Goal: Book appointment/travel/reservation

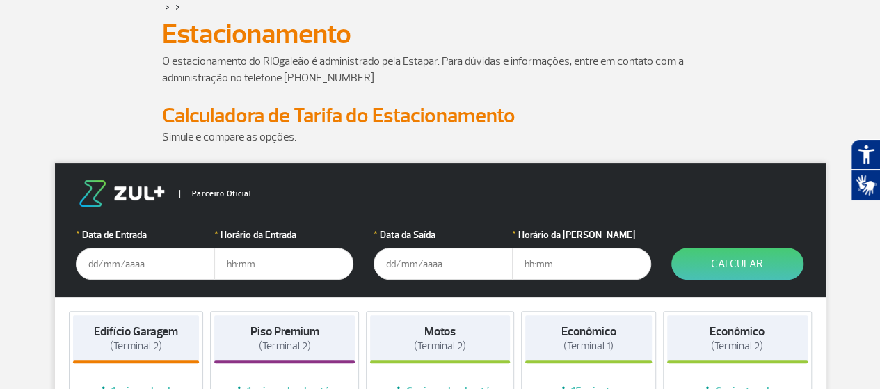
scroll to position [70, 0]
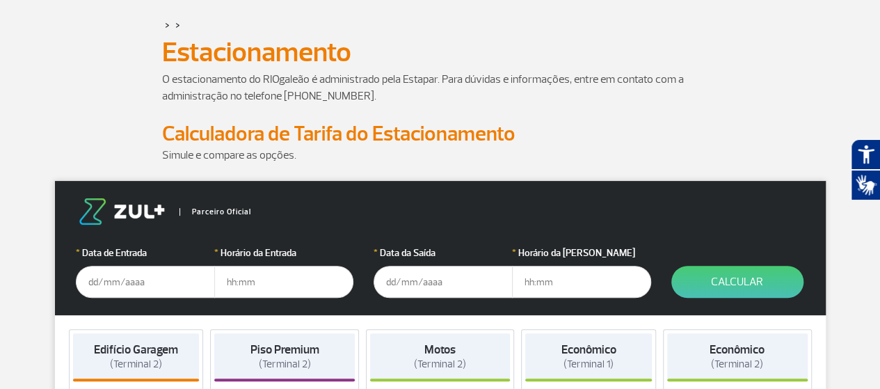
click at [121, 287] on input "text" at bounding box center [145, 282] width 139 height 32
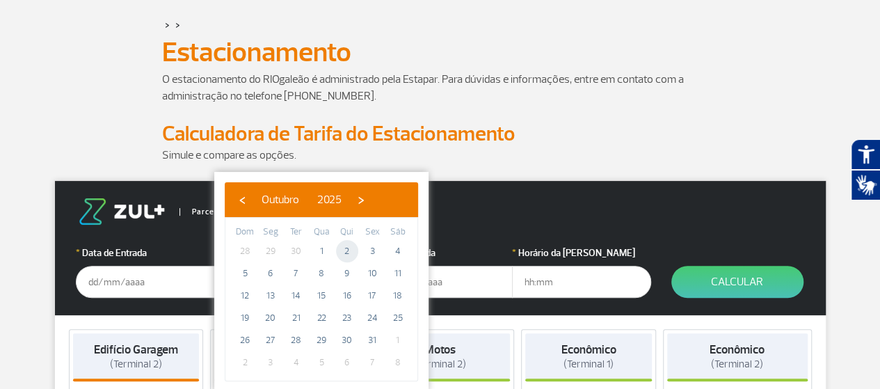
click at [345, 253] on span "2" at bounding box center [347, 251] width 22 height 22
type input "[DATE]"
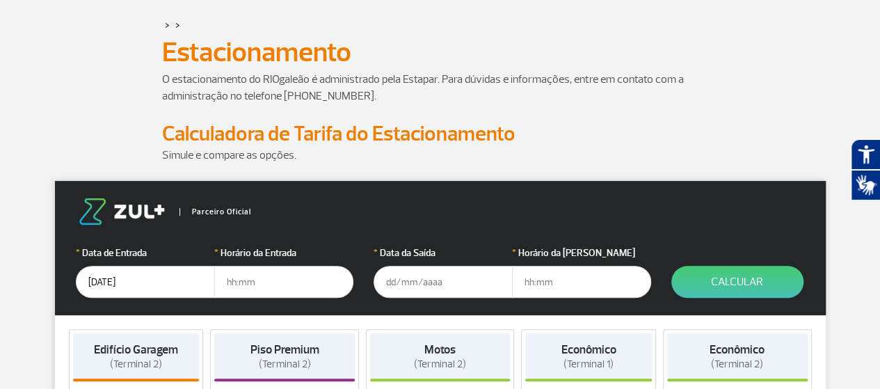
click at [260, 285] on input "text" at bounding box center [283, 282] width 139 height 32
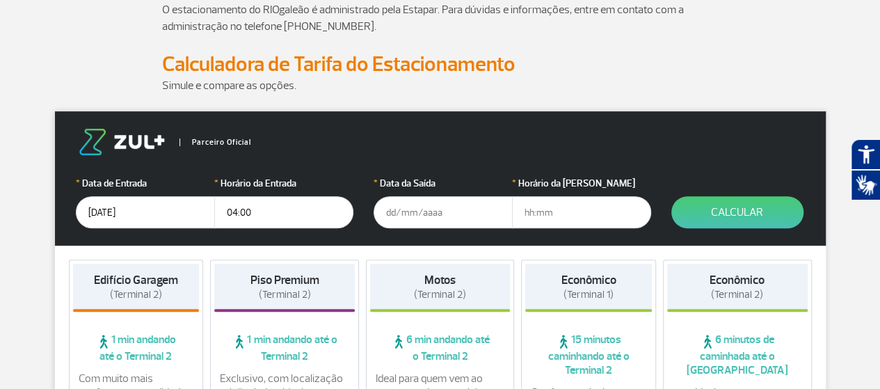
type input "04:00"
click at [418, 211] on input "text" at bounding box center [443, 212] width 139 height 32
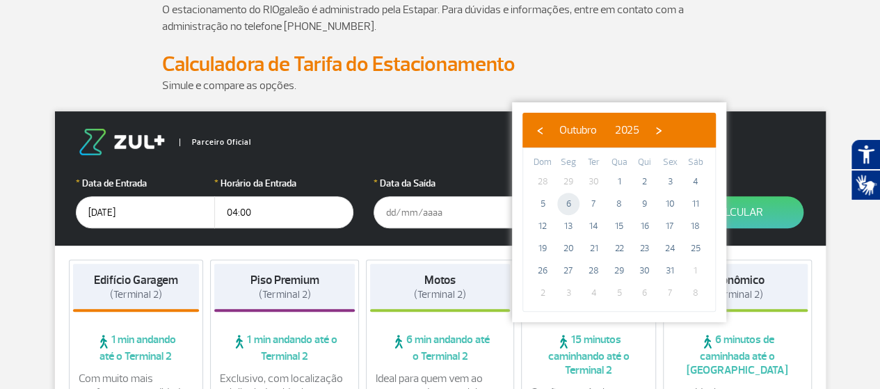
click at [569, 205] on span "6" at bounding box center [568, 204] width 22 height 22
type input "[DATE]"
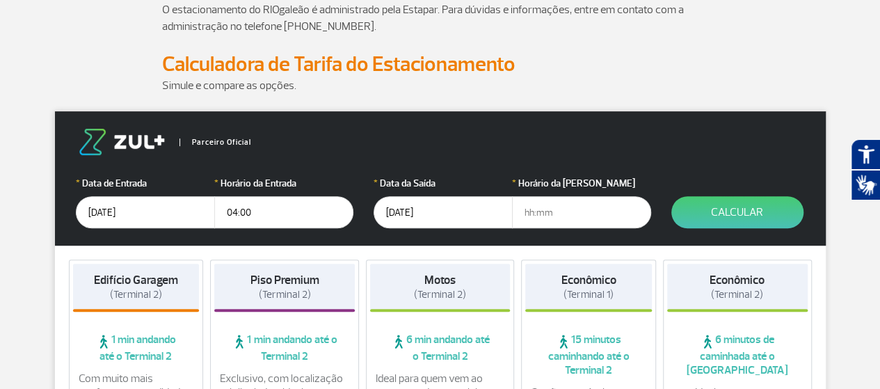
click at [569, 206] on input "text" at bounding box center [581, 212] width 139 height 32
type input "16:00"
click at [733, 212] on button "Calcular" at bounding box center [738, 212] width 132 height 32
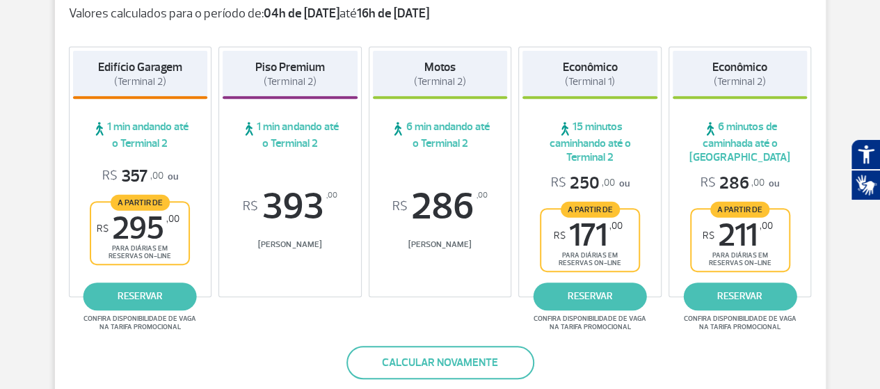
scroll to position [278, 0]
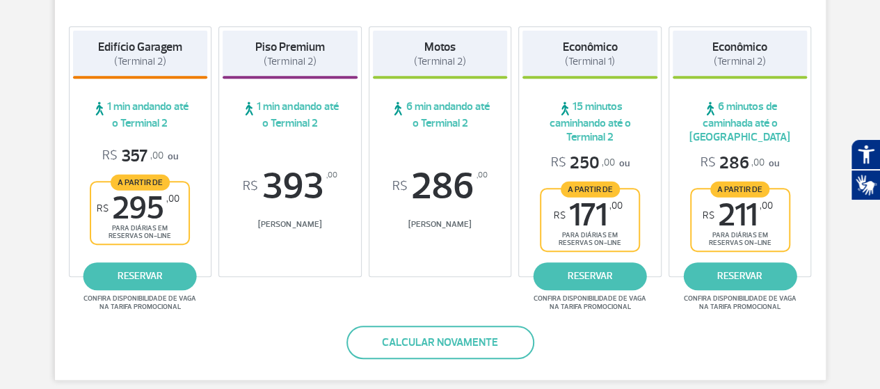
click at [745, 272] on link "reservar" at bounding box center [739, 276] width 113 height 28
